Goal: Information Seeking & Learning: Compare options

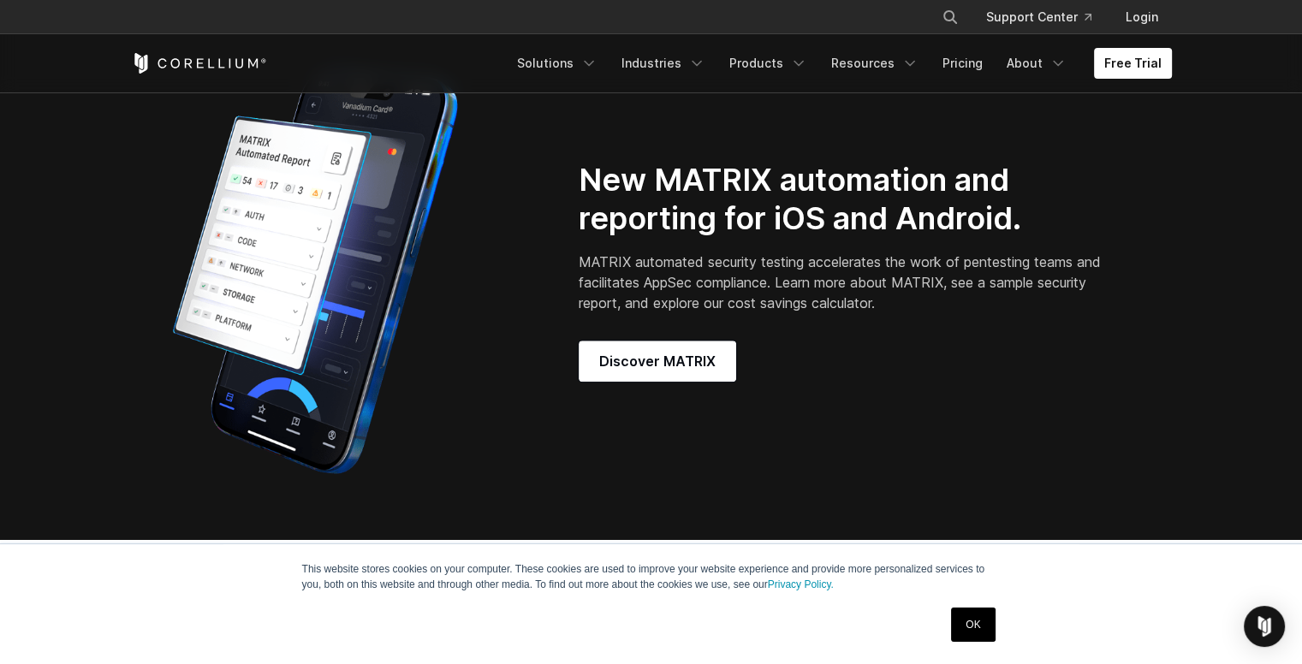
scroll to position [1455, 0]
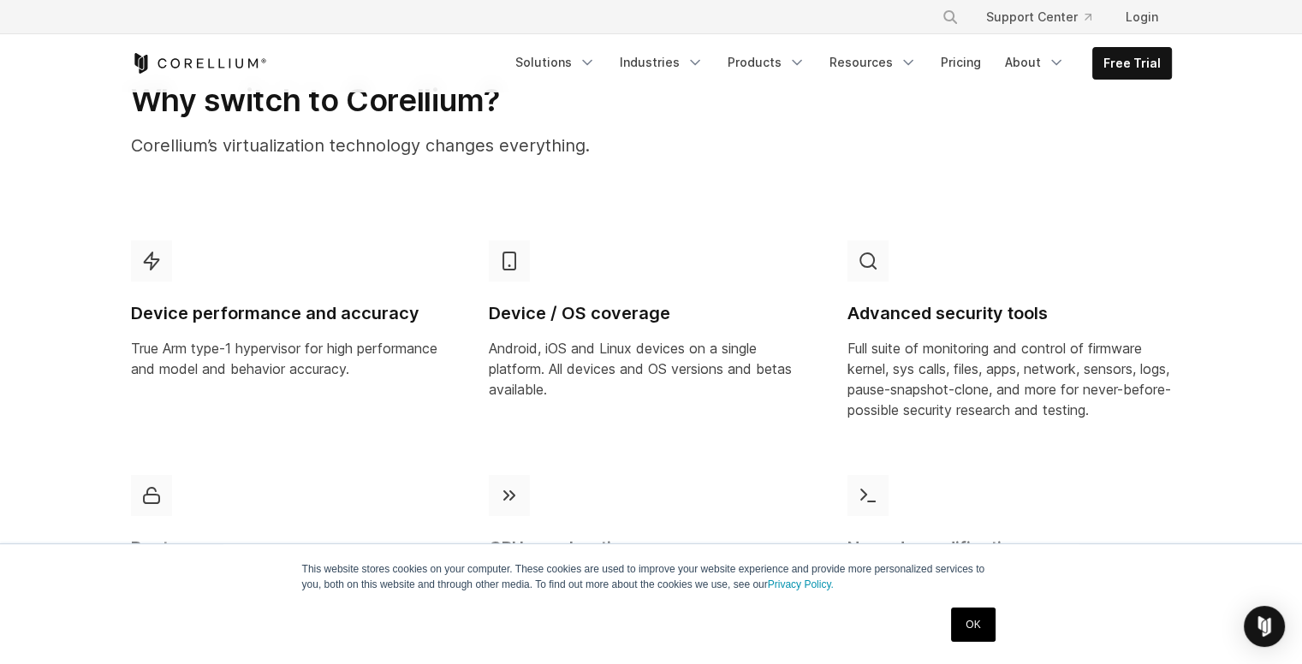
scroll to position [856, 0]
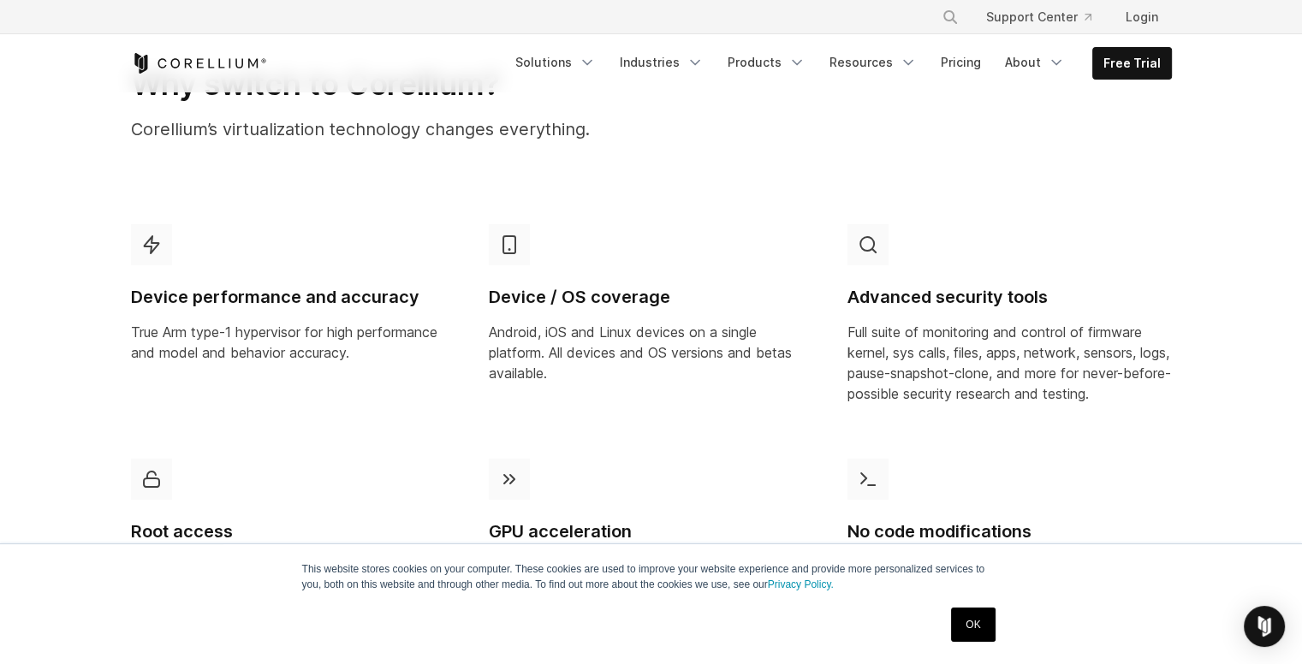
click at [980, 624] on link "OK" at bounding box center [973, 625] width 44 height 34
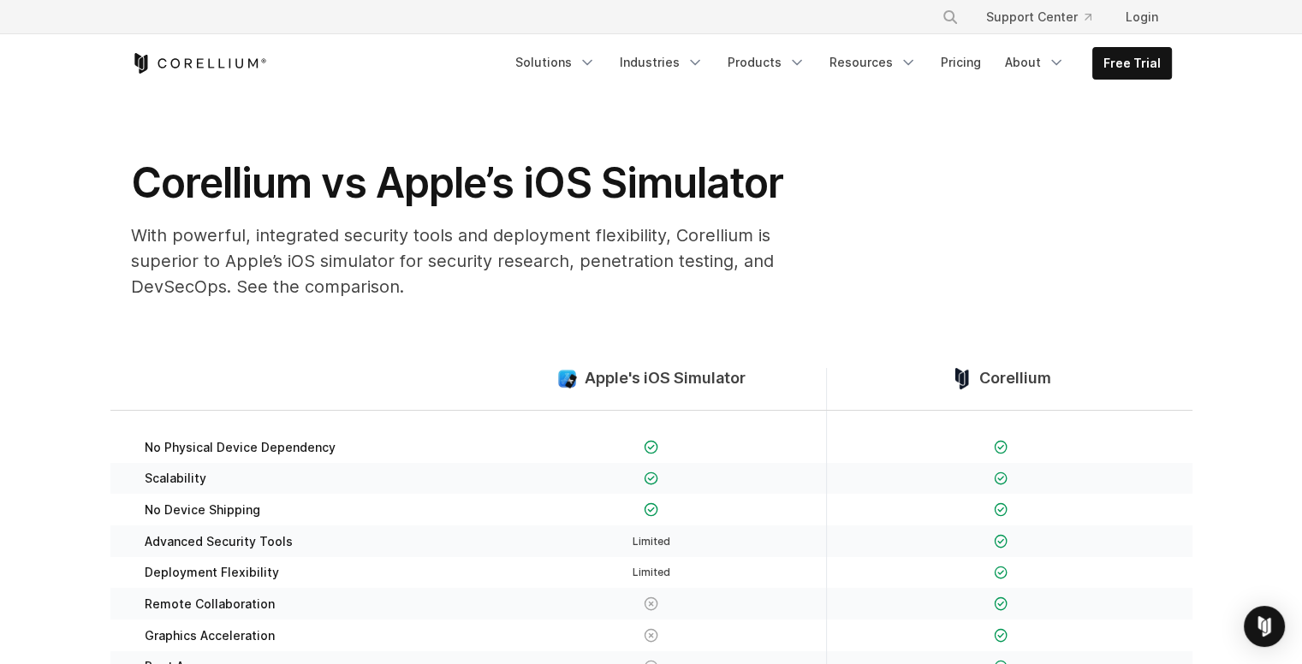
scroll to position [0, 0]
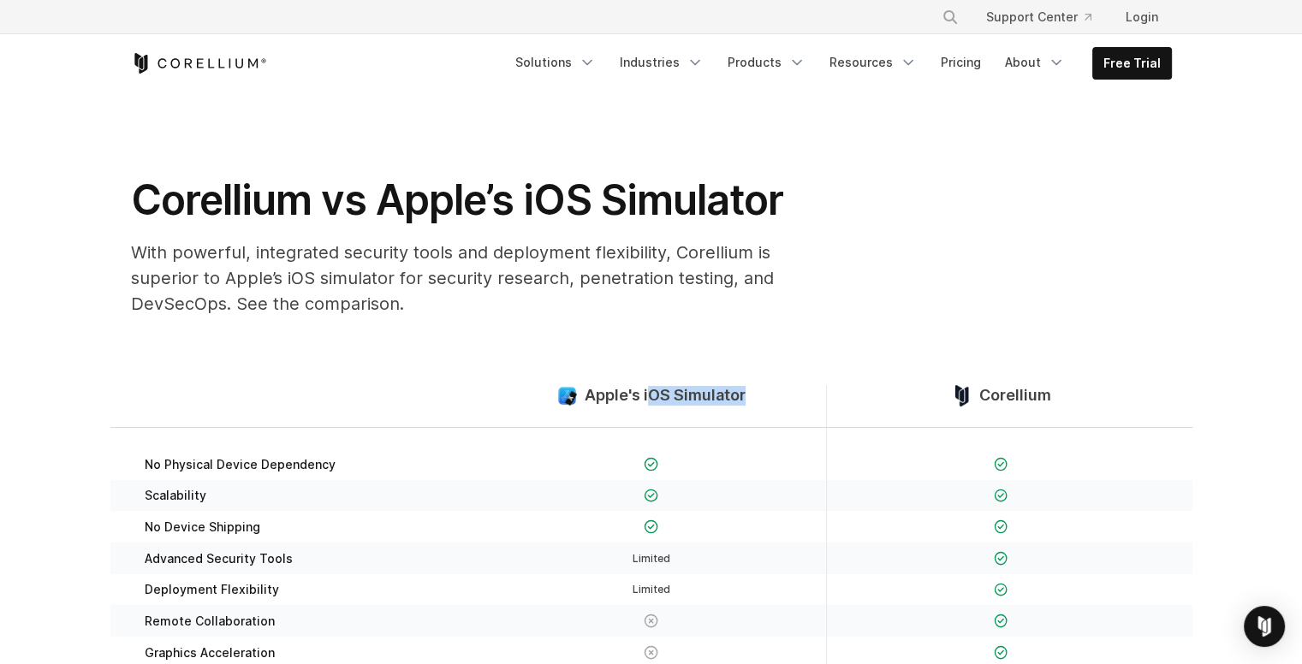
drag, startPoint x: 756, startPoint y: 394, endPoint x: 650, endPoint y: 388, distance: 106.3
click at [651, 389] on div "Apple's iOS Simulator" at bounding box center [651, 406] width 349 height 42
click at [650, 383] on section "Apple's iOS Simulator Corellium No Physical Device Dependency Scalability" at bounding box center [651, 584] width 1302 height 508
drag, startPoint x: 585, startPoint y: 384, endPoint x: 768, endPoint y: 383, distance: 182.3
click at [768, 383] on section "Apple's iOS Simulator Corellium No Physical Device Dependency Scalability" at bounding box center [651, 584] width 1302 height 508
